Goal: Navigation & Orientation: Find specific page/section

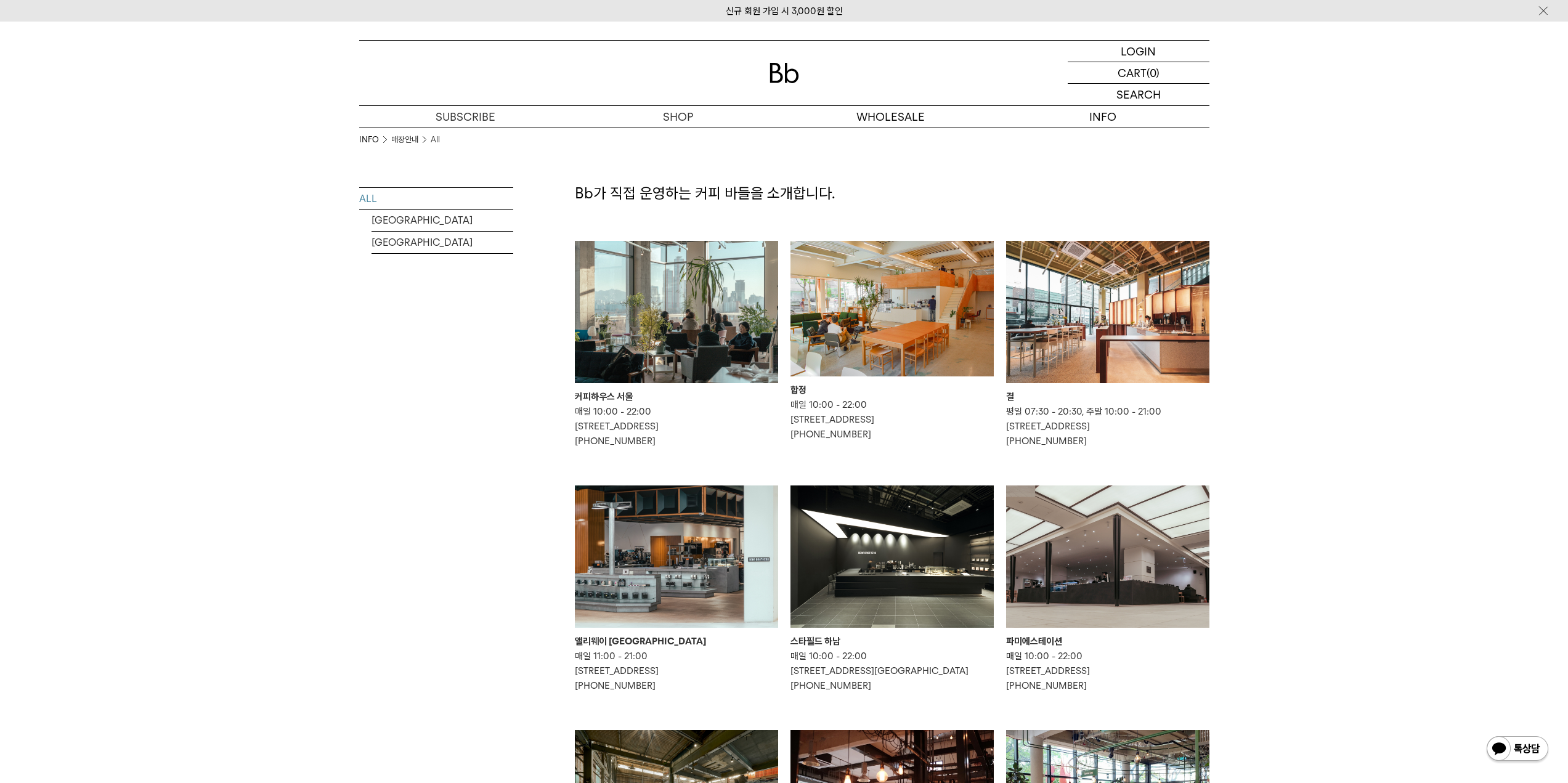
click at [695, 347] on img at bounding box center [677, 312] width 204 height 142
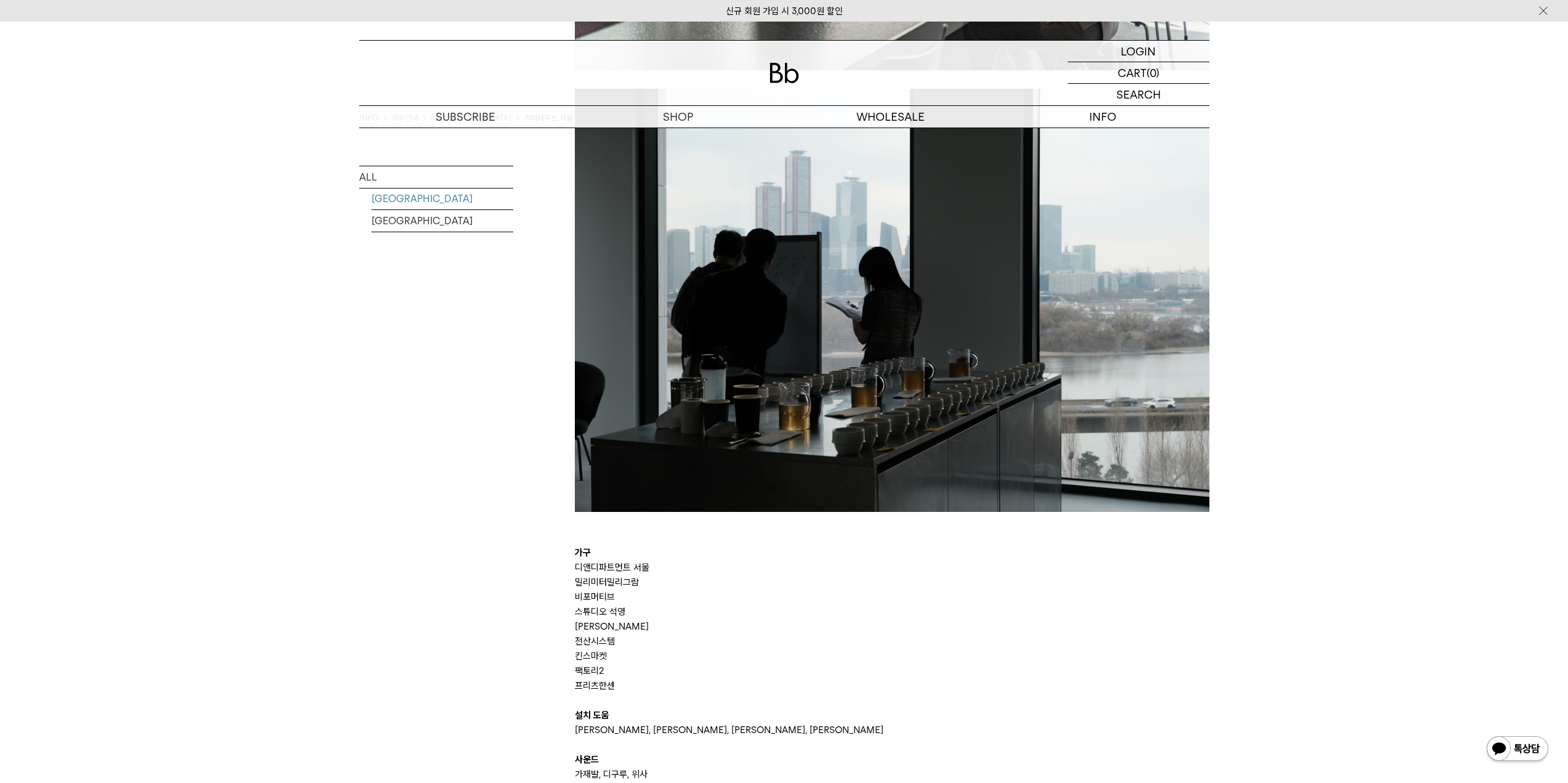
scroll to position [2587, 0]
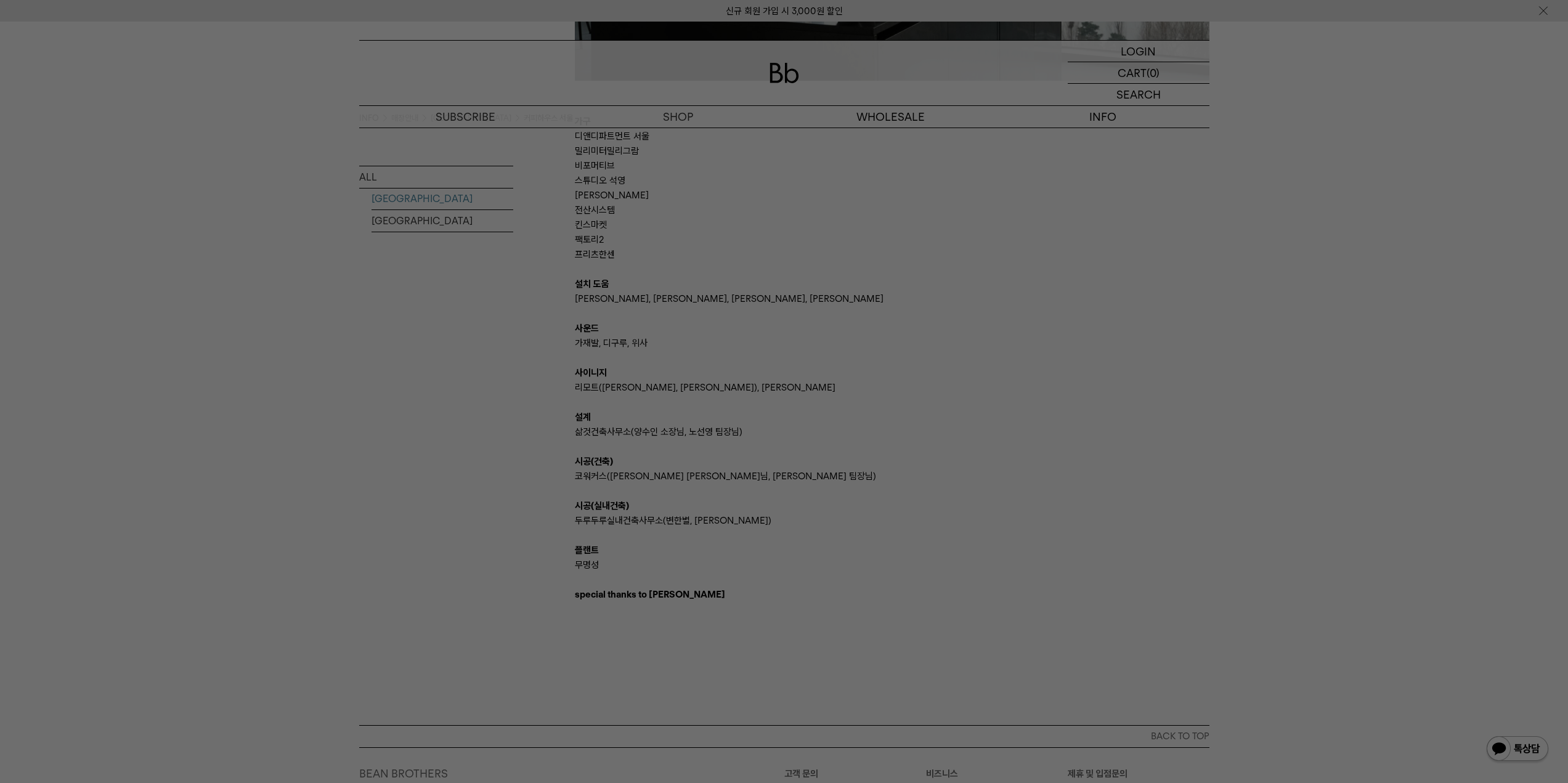
click at [756, 547] on div at bounding box center [784, 392] width 1568 height 783
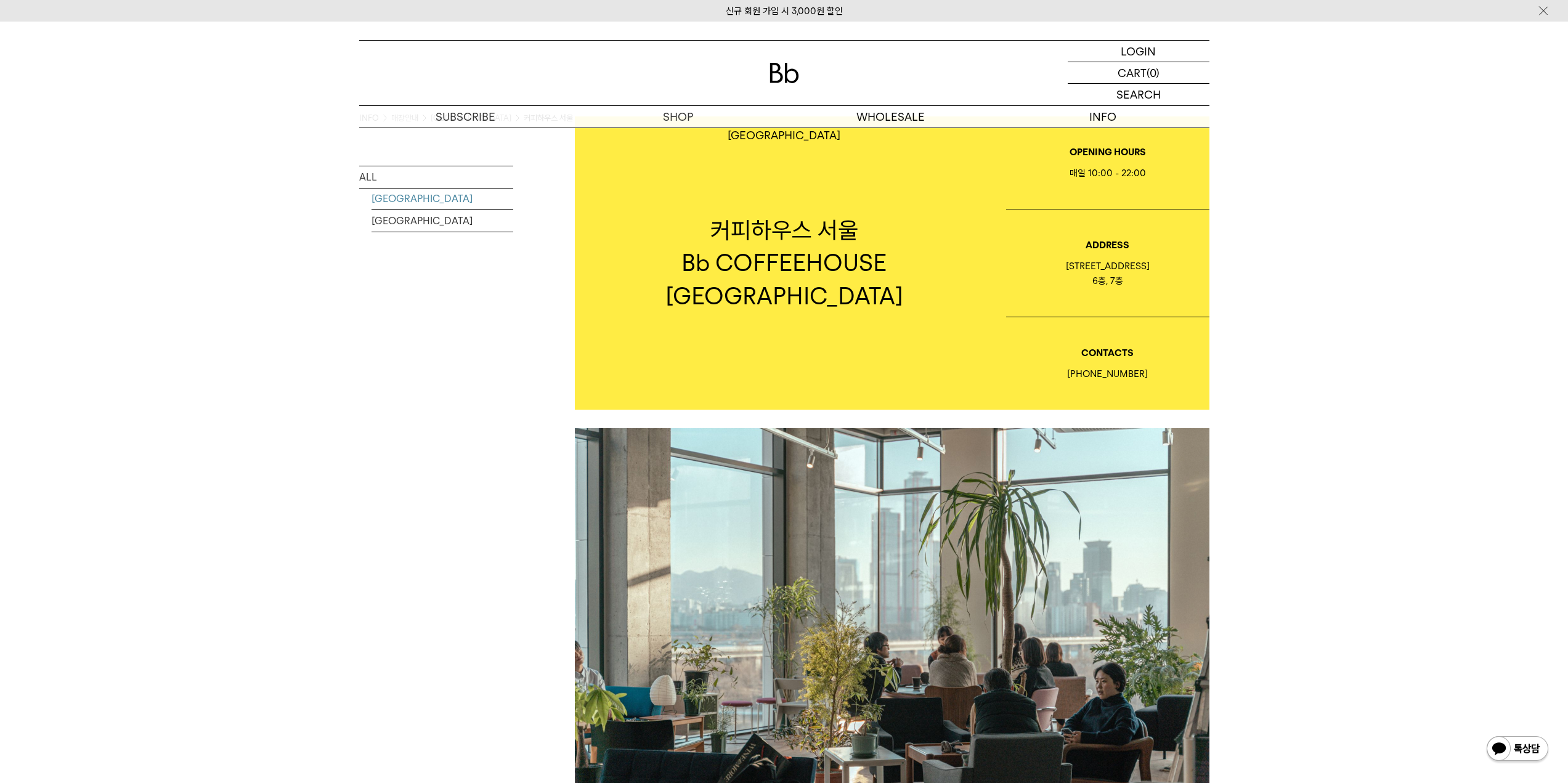
scroll to position [0, 0]
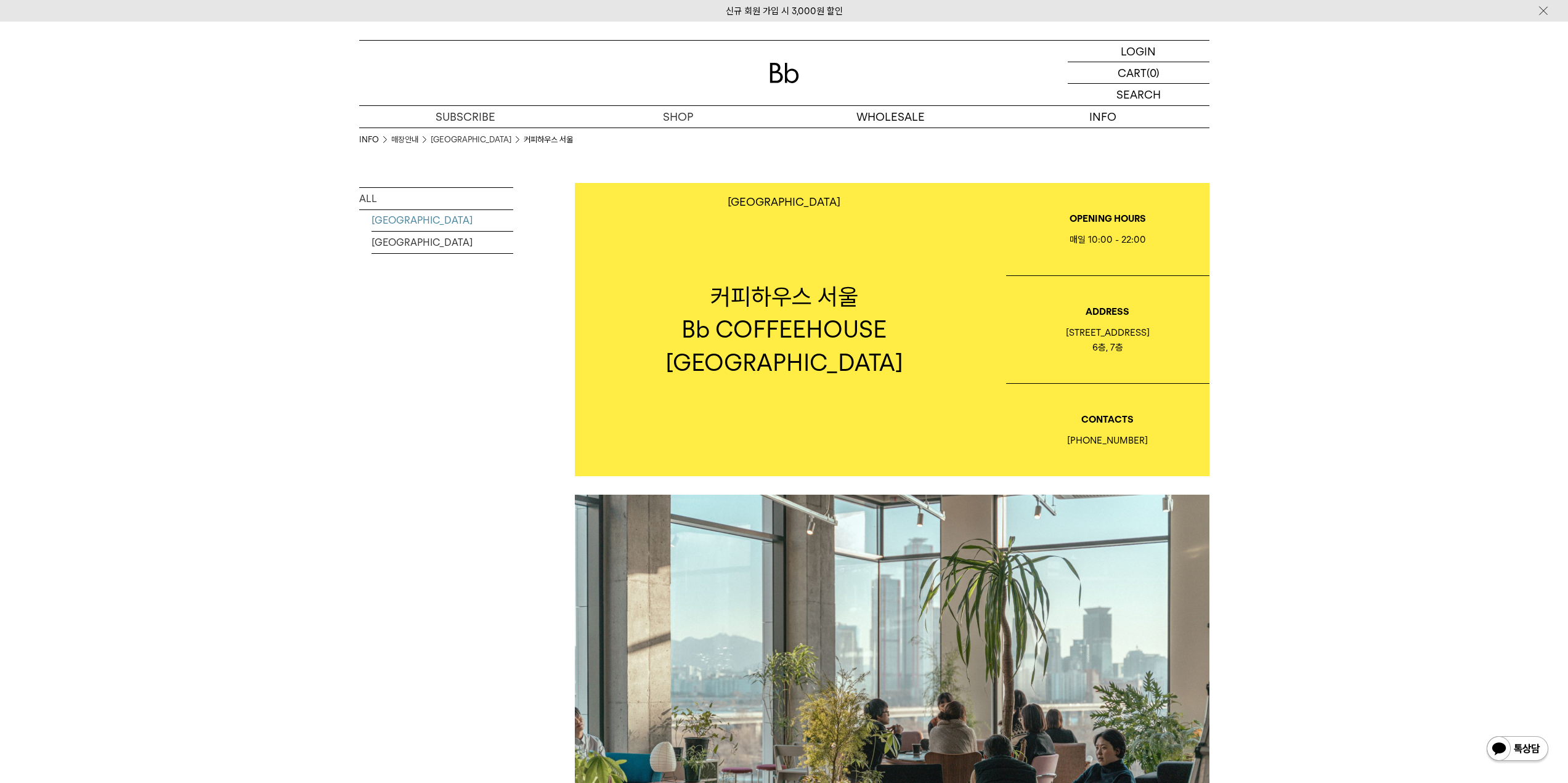
click at [427, 218] on link "[GEOGRAPHIC_DATA]" at bounding box center [442, 220] width 142 height 21
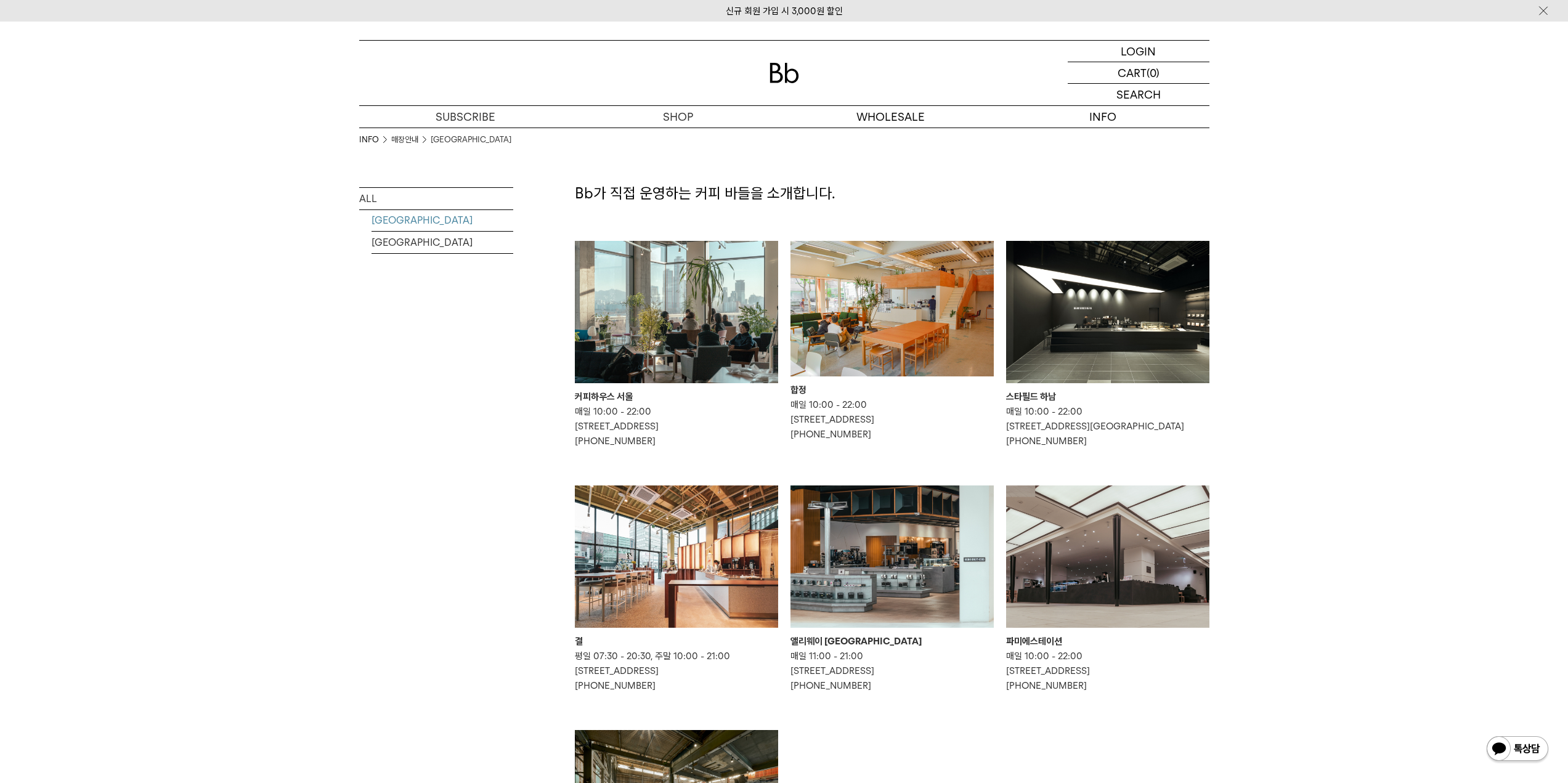
click at [797, 391] on div "합정" at bounding box center [892, 390] width 204 height 15
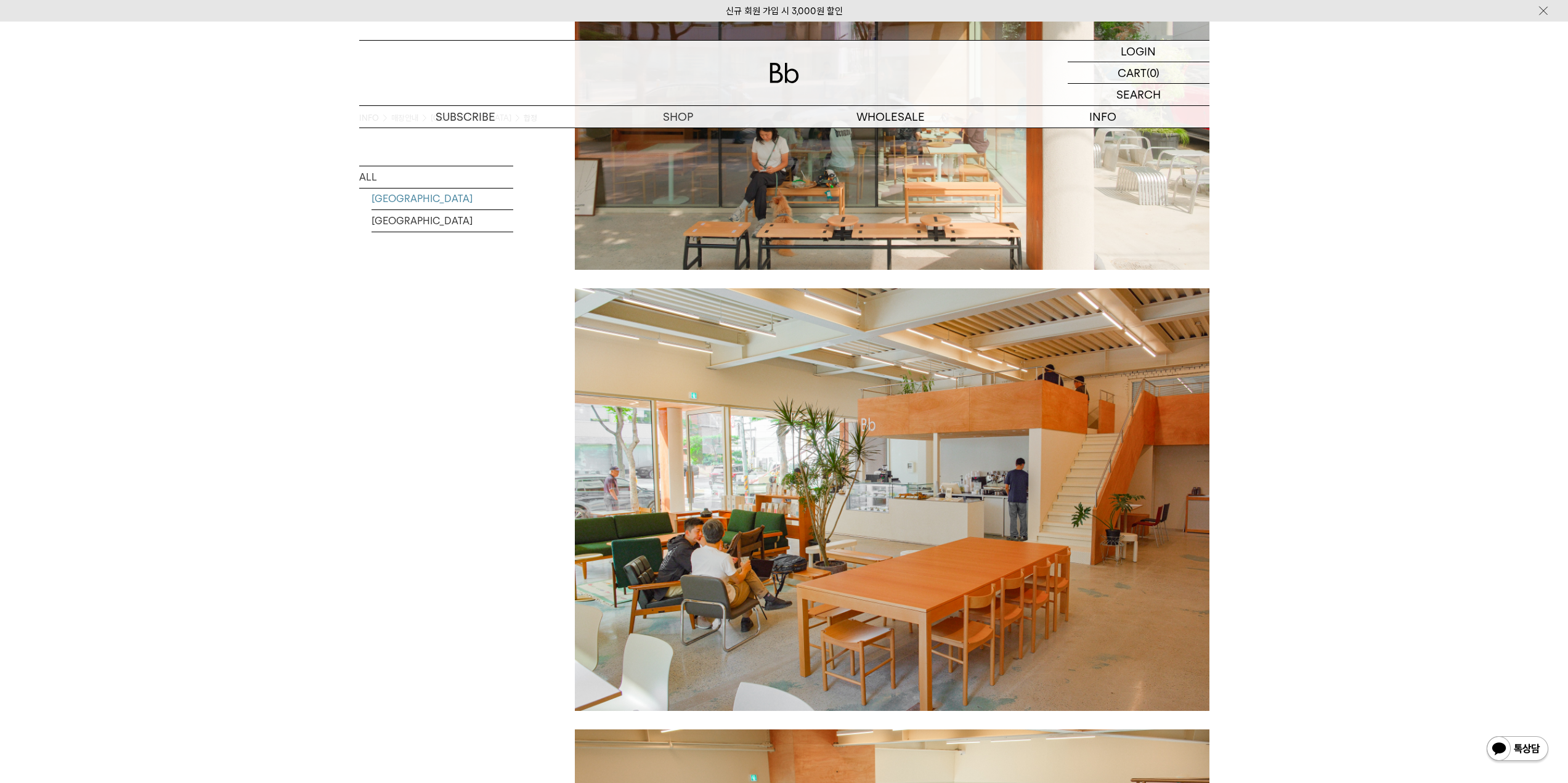
scroll to position [616, 0]
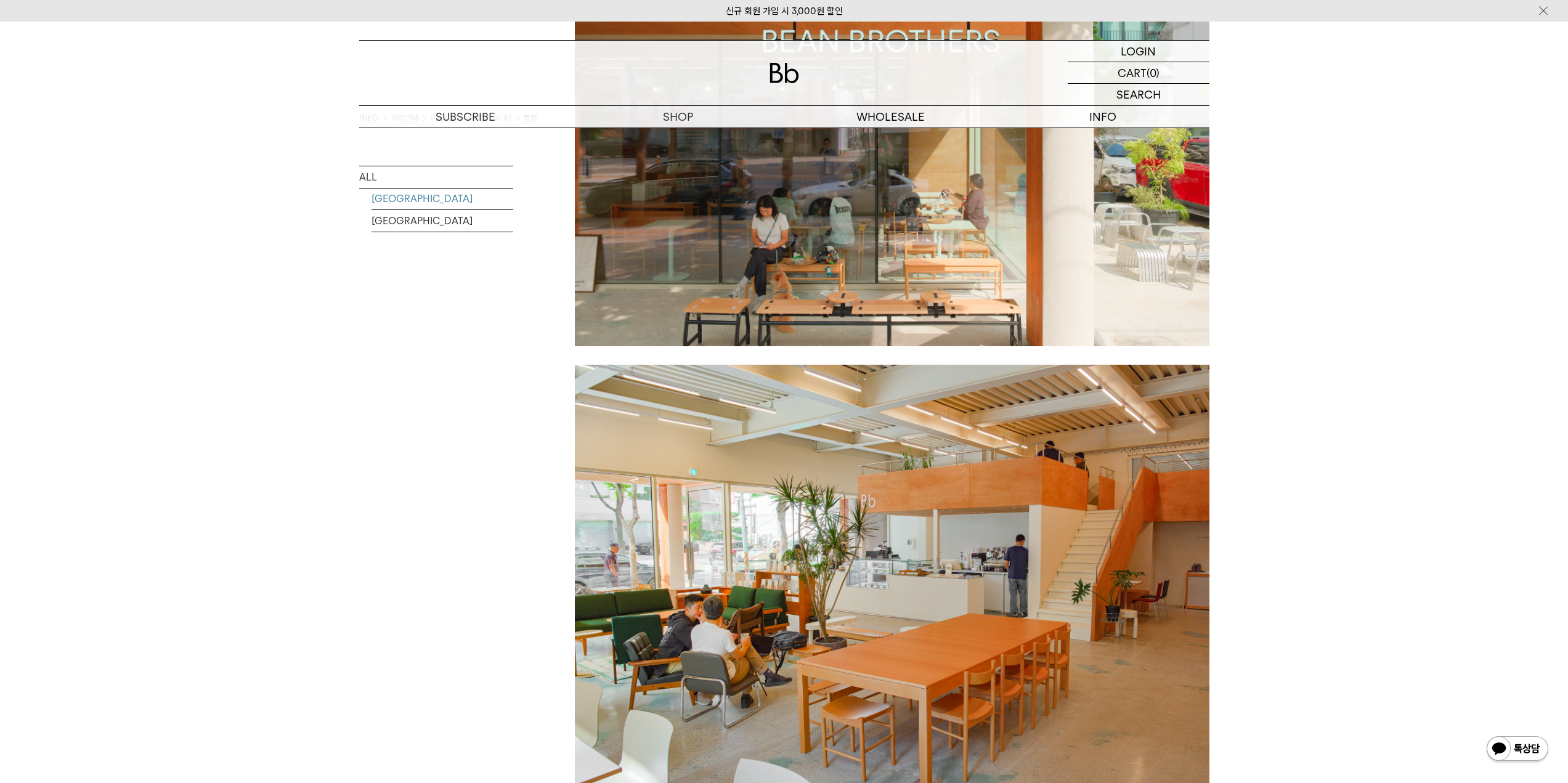
click at [428, 198] on link "[GEOGRAPHIC_DATA]" at bounding box center [442, 199] width 142 height 21
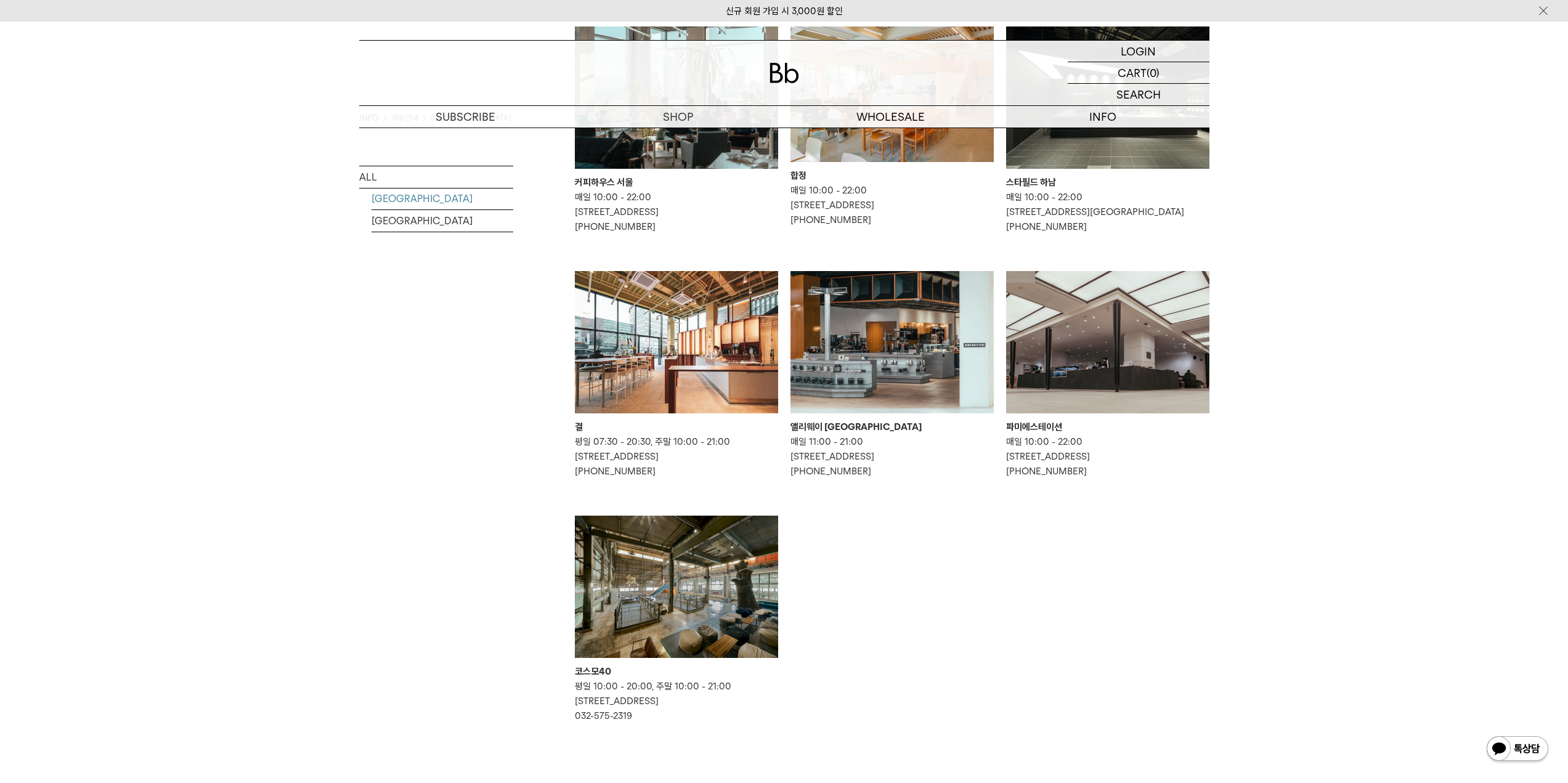
scroll to position [246, 0]
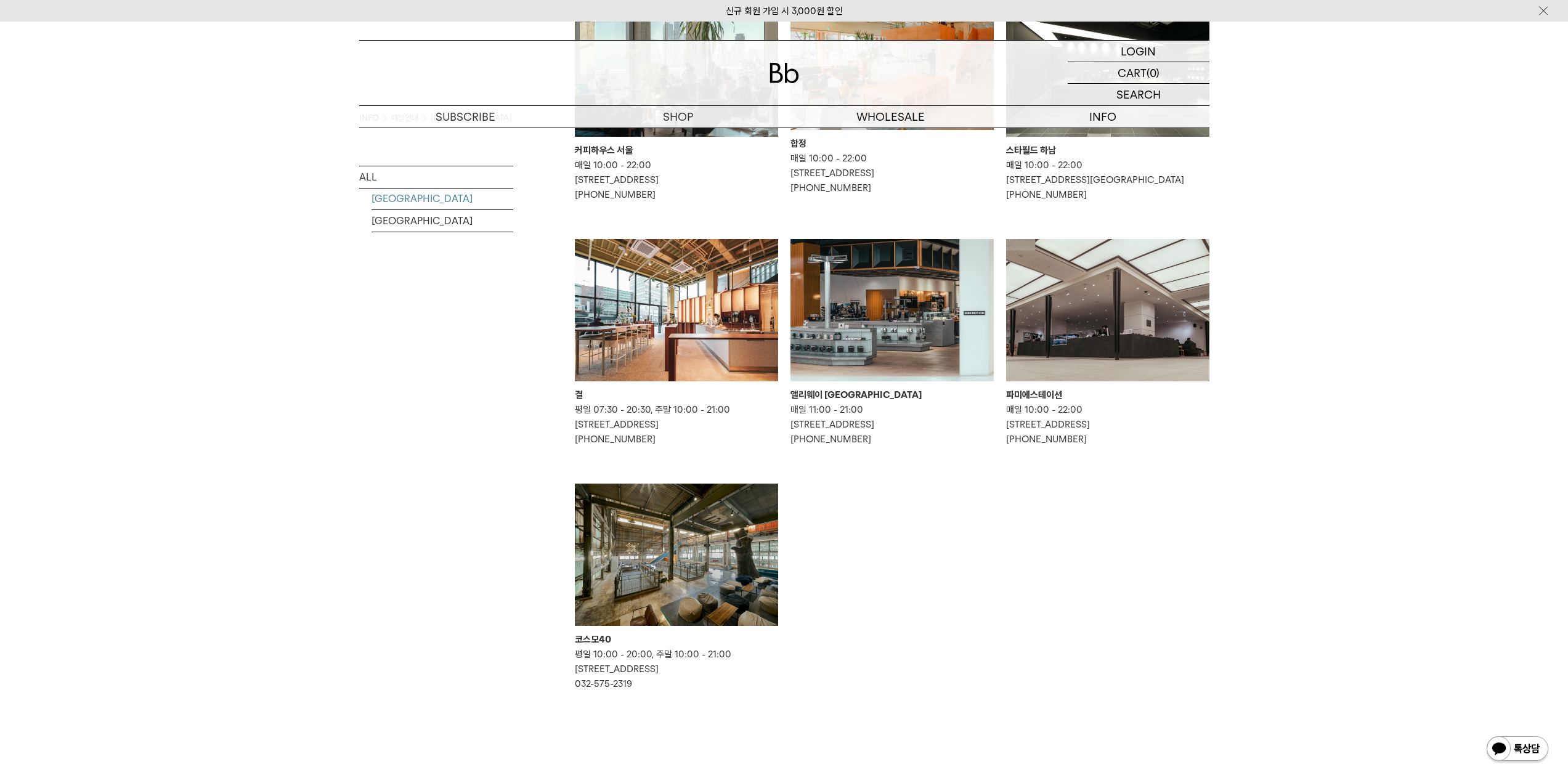
click at [878, 323] on img at bounding box center [892, 310] width 204 height 142
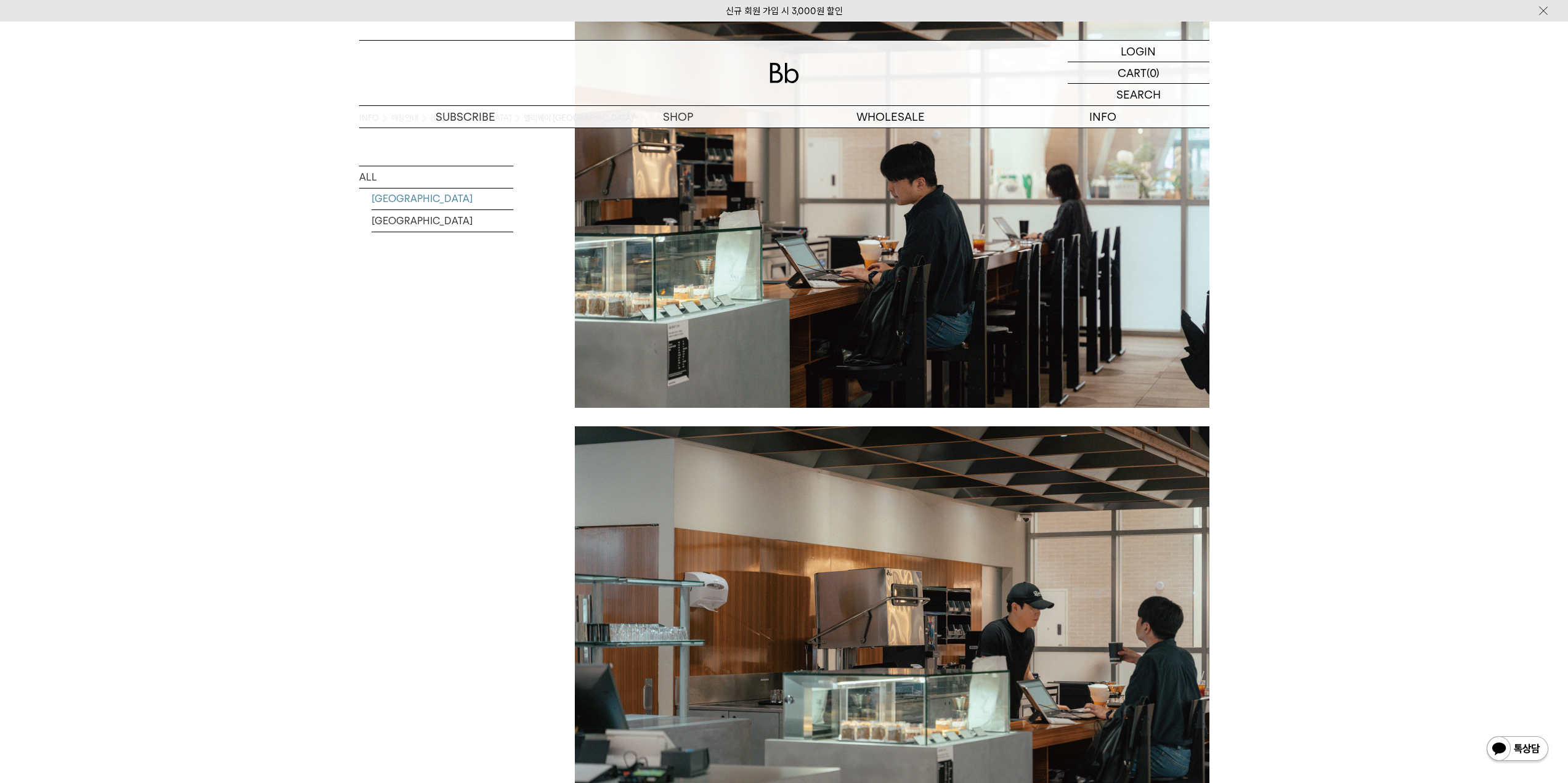
scroll to position [1786, 0]
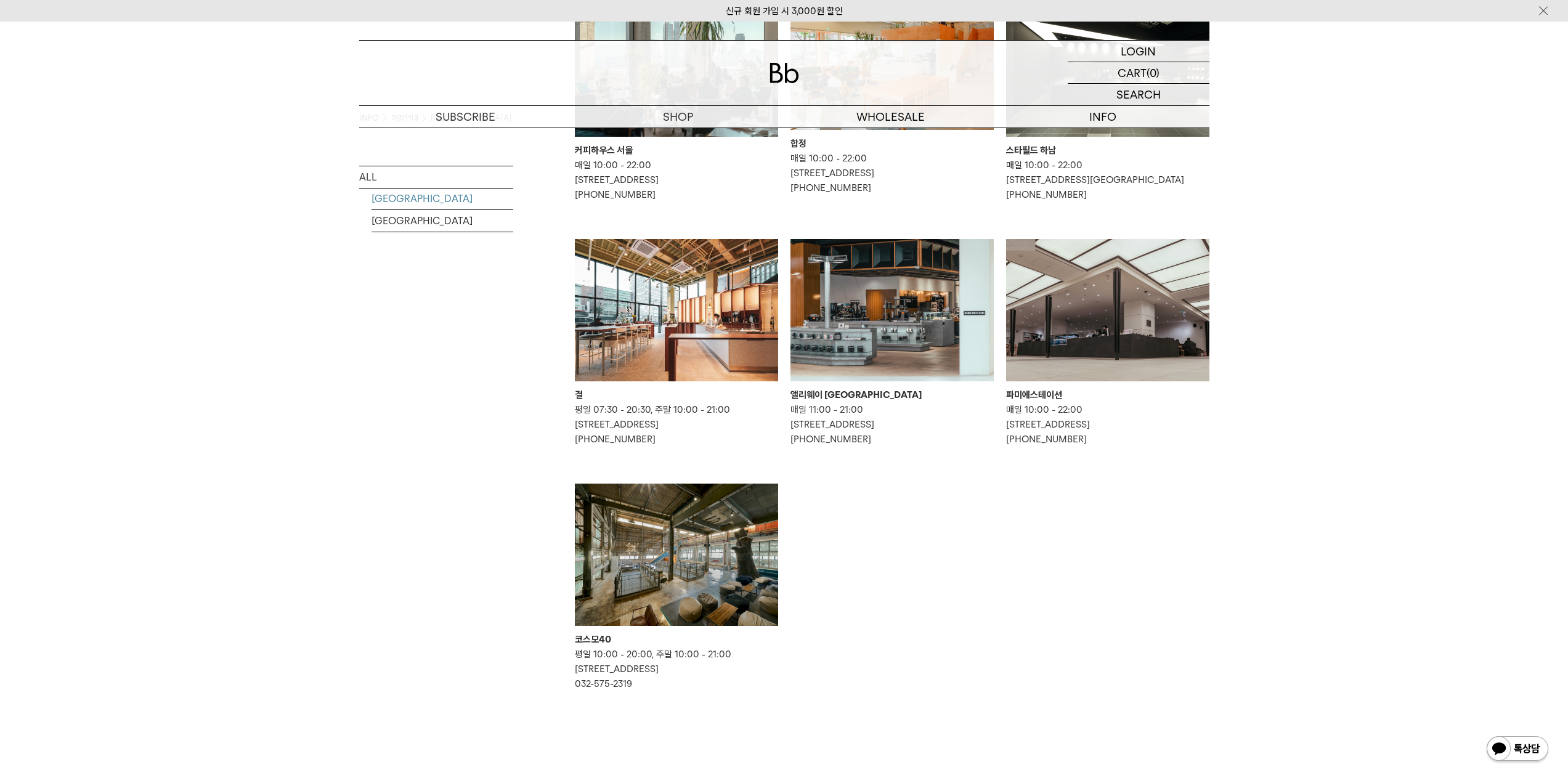
click at [732, 600] on img at bounding box center [677, 555] width 204 height 142
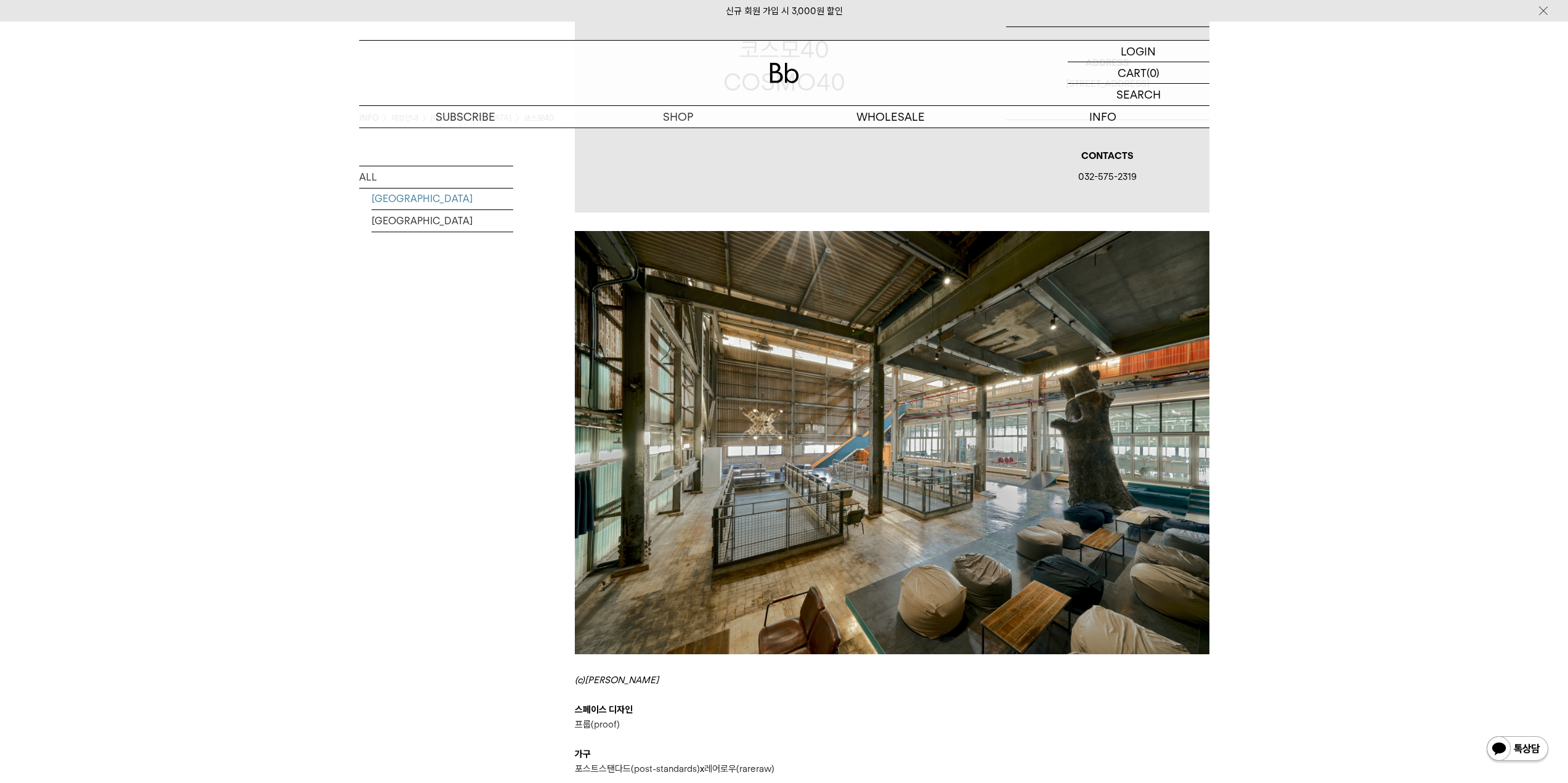
scroll to position [240, 0]
